Goal: Transaction & Acquisition: Purchase product/service

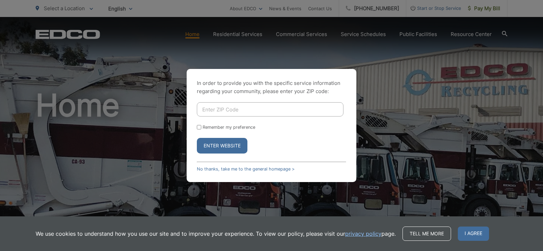
click at [210, 107] on input "Enter ZIP Code" at bounding box center [270, 109] width 147 height 14
type input "92020"
click at [199, 127] on input "Remember my preference" at bounding box center [199, 127] width 4 height 4
checkbox input "true"
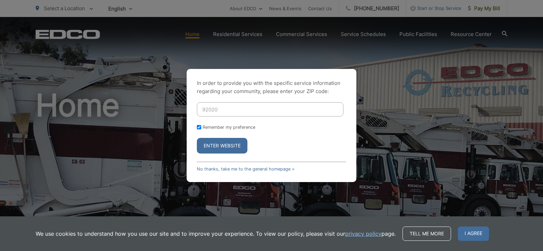
click at [217, 142] on button "Enter Website" at bounding box center [222, 146] width 51 height 16
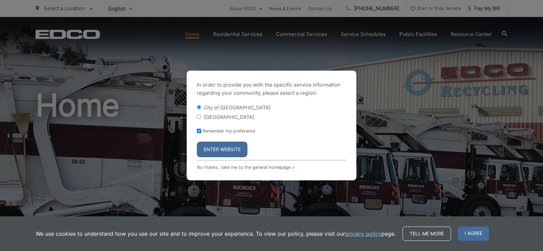
click at [217, 146] on button "Enter Website" at bounding box center [222, 149] width 51 height 16
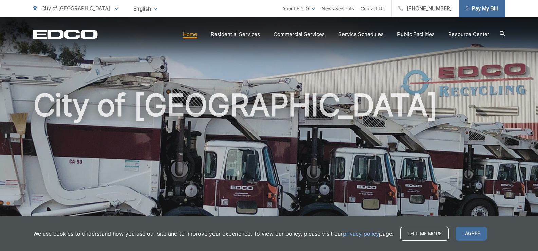
click at [476, 8] on span "Pay My Bill" at bounding box center [481, 8] width 32 height 8
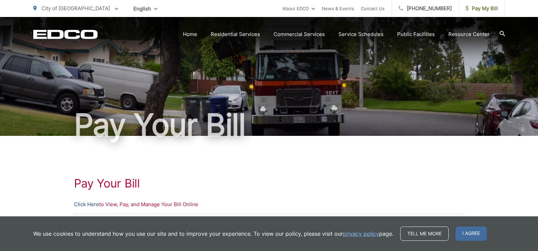
click at [85, 204] on link "Click Here" at bounding box center [86, 204] width 25 height 8
